Goal: Book appointment/travel/reservation

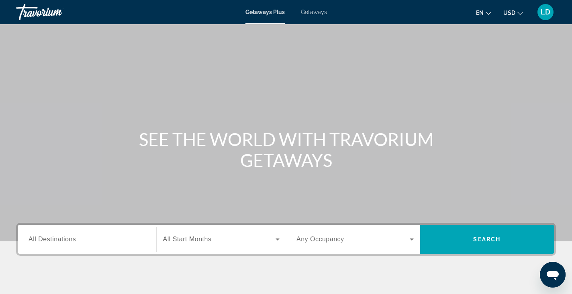
click at [61, 239] on span "All Destinations" at bounding box center [52, 238] width 47 height 7
click at [61, 239] on input "Destination All Destinations" at bounding box center [87, 240] width 117 height 10
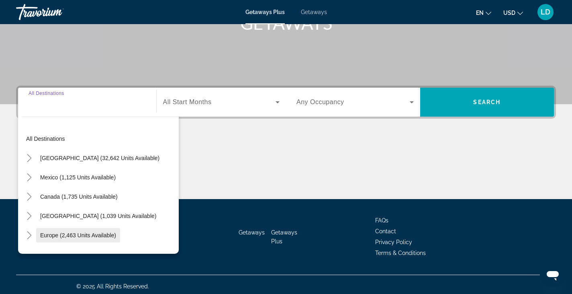
scroll to position [141, 0]
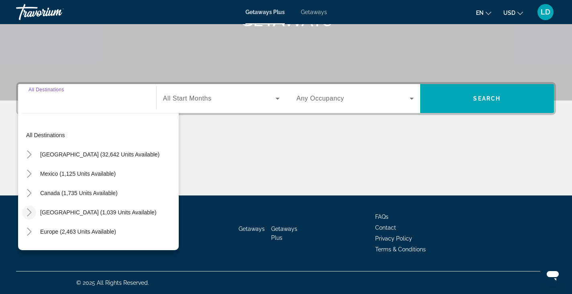
click at [26, 211] on icon "Toggle Caribbean & Atlantic Islands (1,039 units available)" at bounding box center [29, 212] width 8 height 8
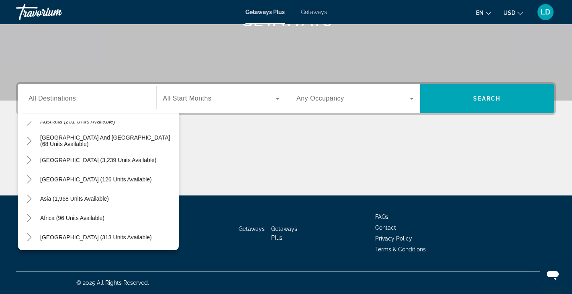
scroll to position [323, 0]
click at [29, 158] on icon "Toggle South America (3,239 units available)" at bounding box center [29, 159] width 8 height 8
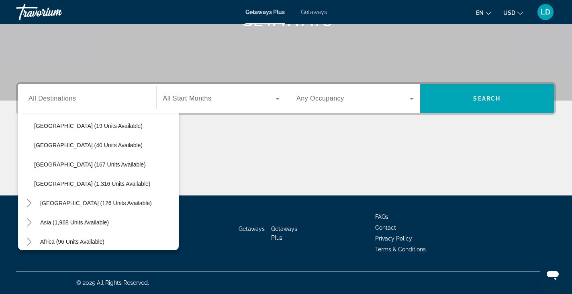
scroll to position [472, 0]
click at [30, 184] on icon "Toggle Central America (126 units available)" at bounding box center [29, 184] width 4 height 8
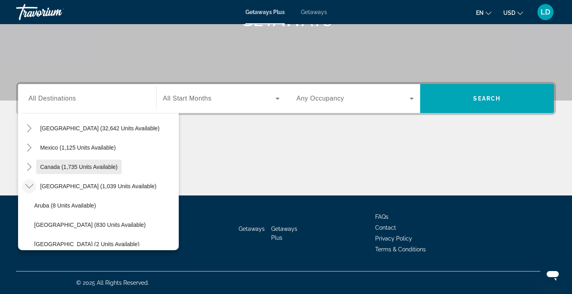
scroll to position [40, 0]
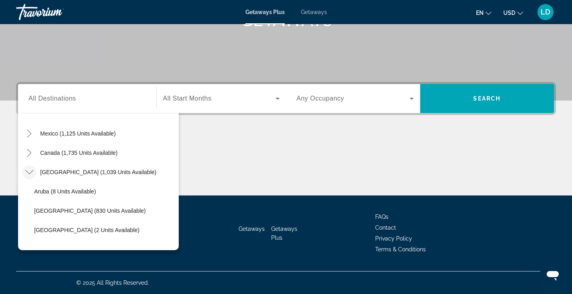
click at [320, 12] on span "Getaways" at bounding box center [314, 12] width 26 height 6
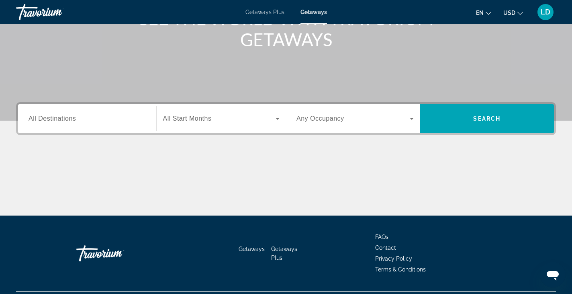
click at [33, 111] on div "Search widget" at bounding box center [87, 118] width 117 height 23
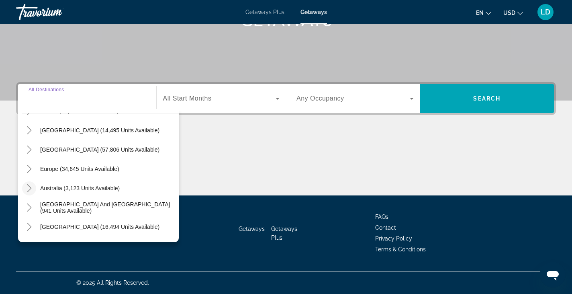
scroll to position [40, 0]
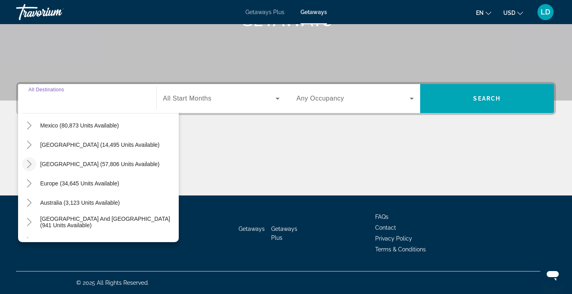
click at [29, 161] on icon "Toggle Caribbean & Atlantic Islands (57,806 units available)" at bounding box center [29, 164] width 8 height 8
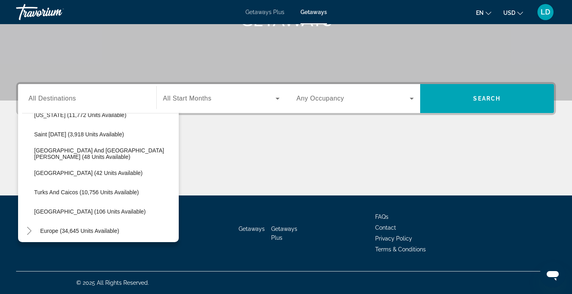
scroll to position [242, 0]
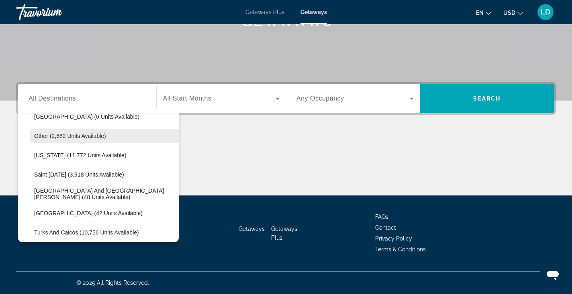
click at [100, 133] on span "Other (2,682 units available)" at bounding box center [70, 136] width 72 height 6
type input "**********"
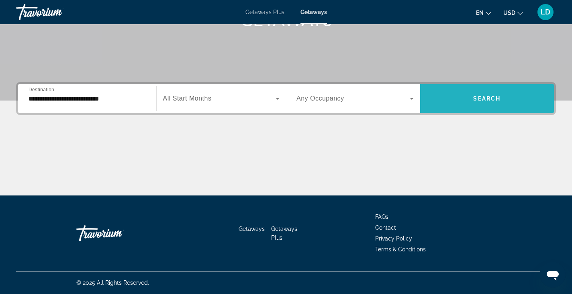
click at [471, 106] on span "Search widget" at bounding box center [487, 98] width 134 height 19
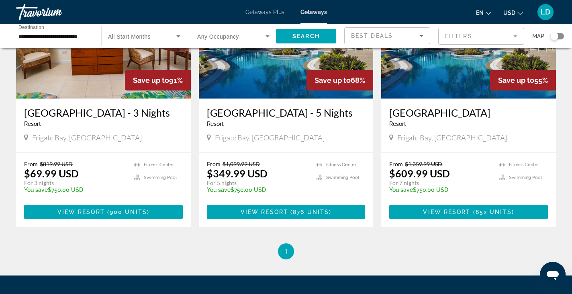
scroll to position [121, 0]
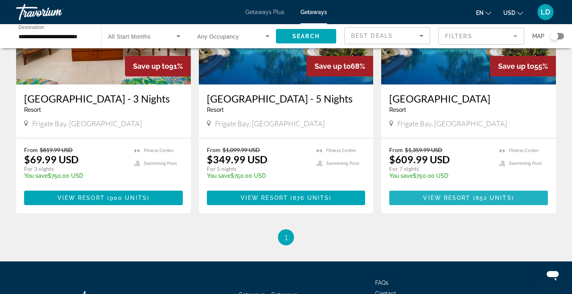
click at [429, 201] on span "View Resort" at bounding box center [446, 197] width 47 height 6
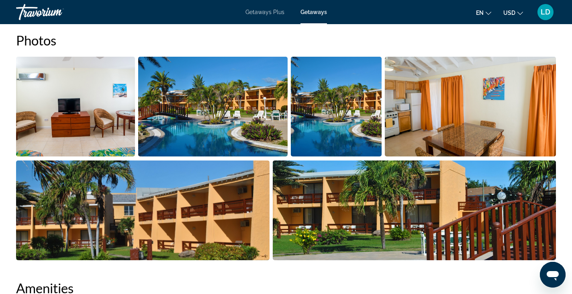
scroll to position [371, 0]
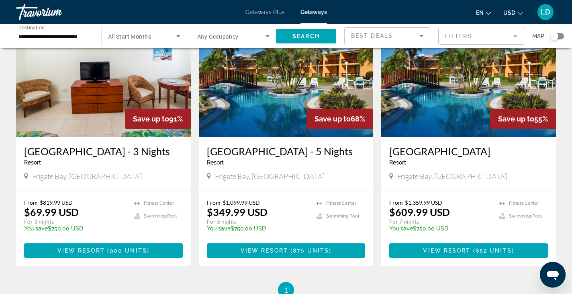
scroll to position [80, 0]
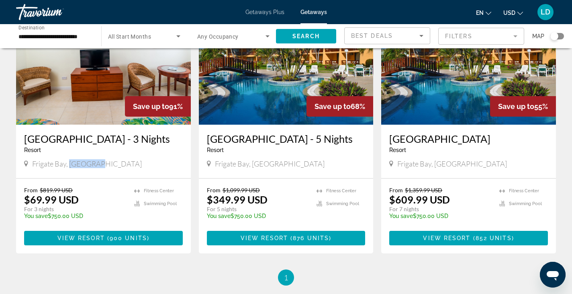
drag, startPoint x: 69, startPoint y: 174, endPoint x: 92, endPoint y: 174, distance: 22.9
click at [92, 168] on span "Frigate Bay, [GEOGRAPHIC_DATA]" at bounding box center [87, 163] width 110 height 9
copy span "St Kitts"
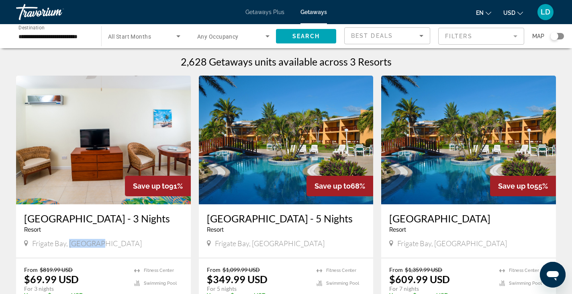
scroll to position [0, 0]
